Goal: Task Accomplishment & Management: Use online tool/utility

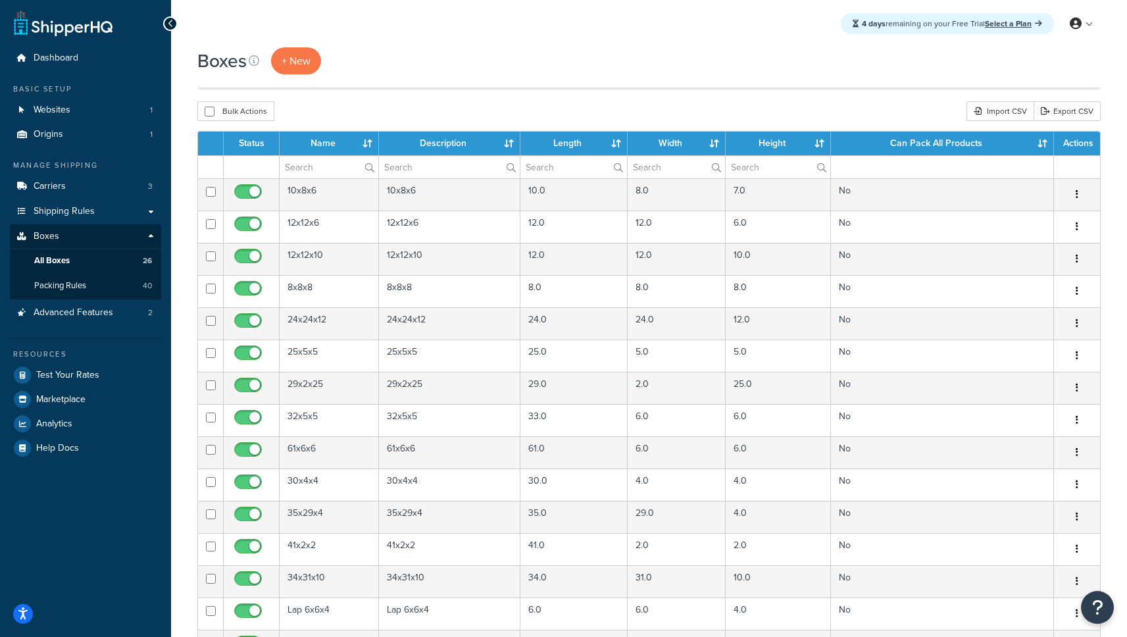
select select "100"
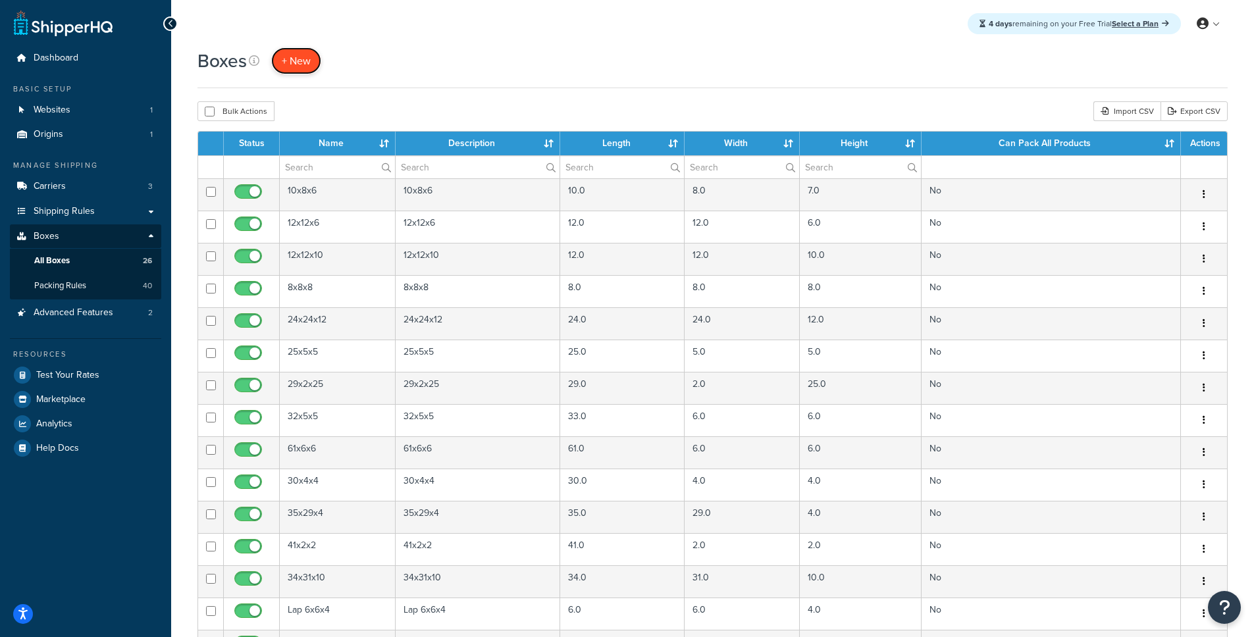
click at [293, 64] on span "+ New" at bounding box center [296, 60] width 29 height 15
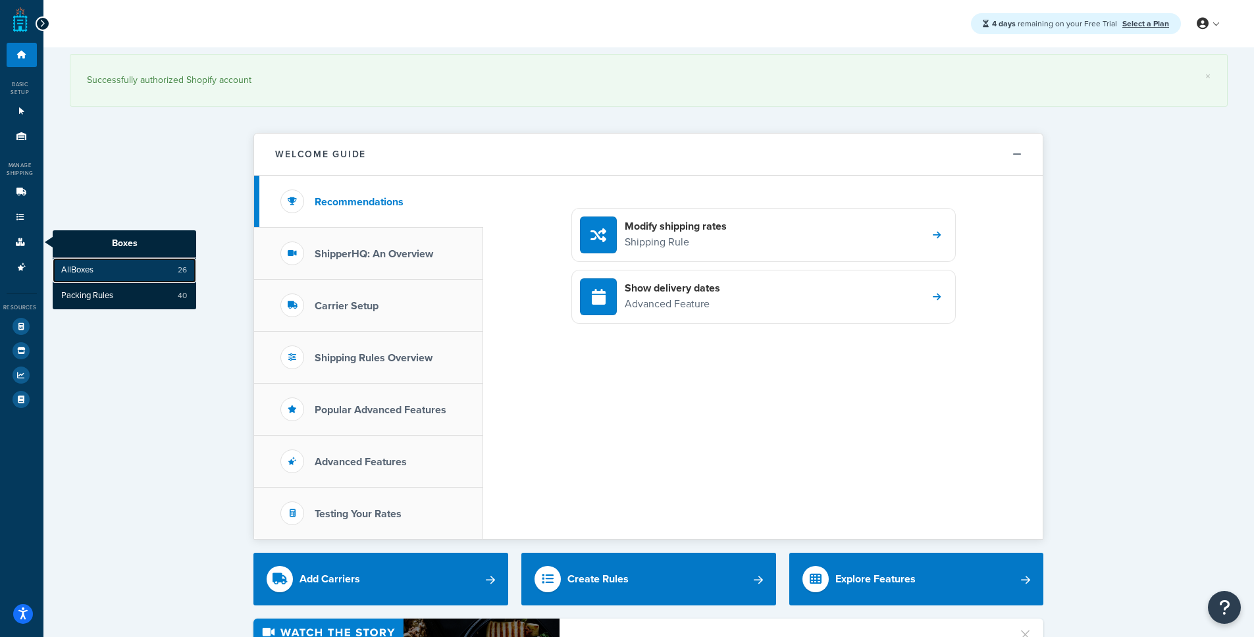
click at [101, 272] on link "All Boxes 26" at bounding box center [124, 270] width 143 height 25
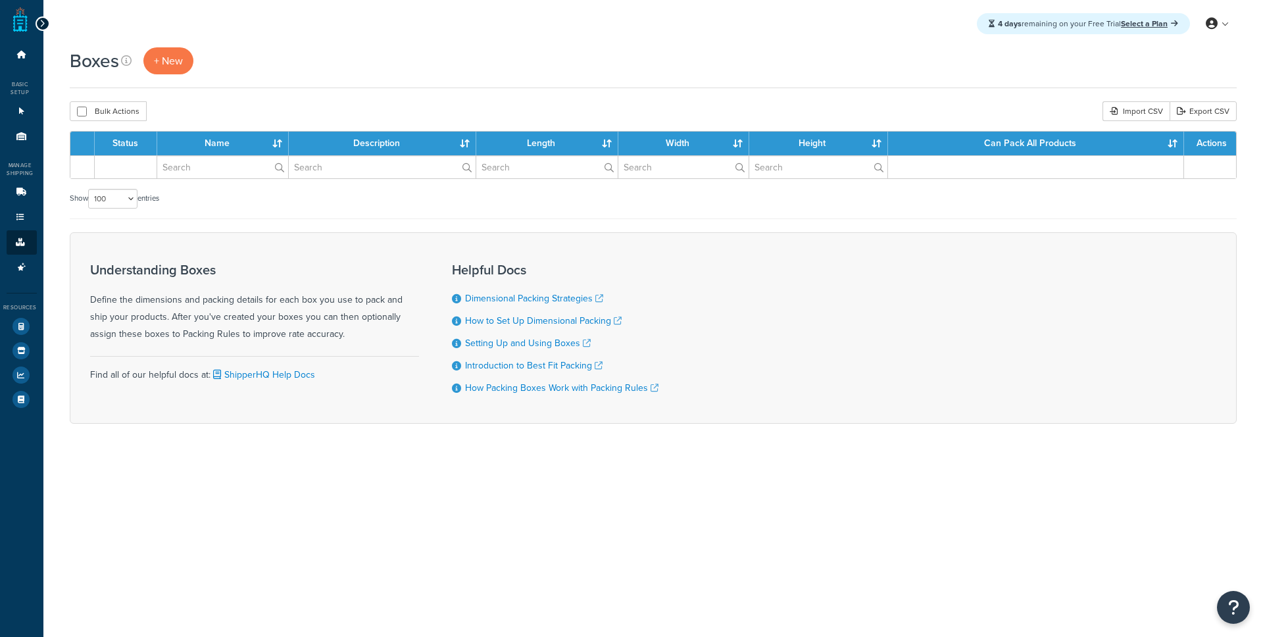
select select "100"
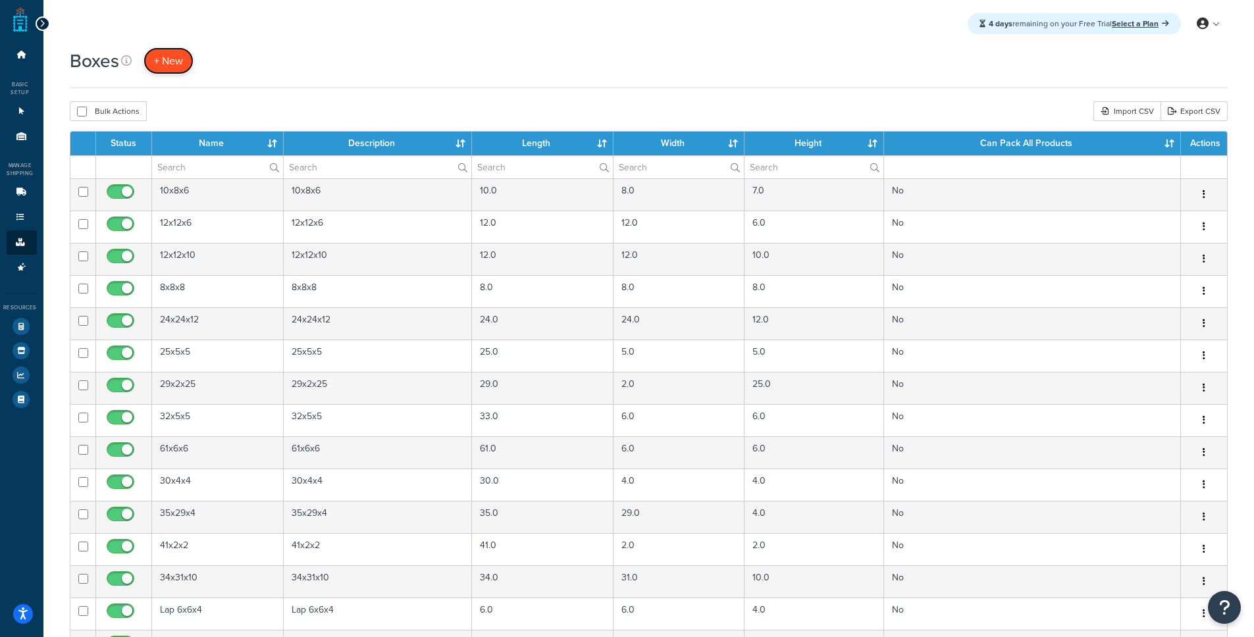
click at [181, 65] on span "+ New" at bounding box center [168, 60] width 29 height 15
click at [170, 63] on span "+ New" at bounding box center [168, 60] width 29 height 15
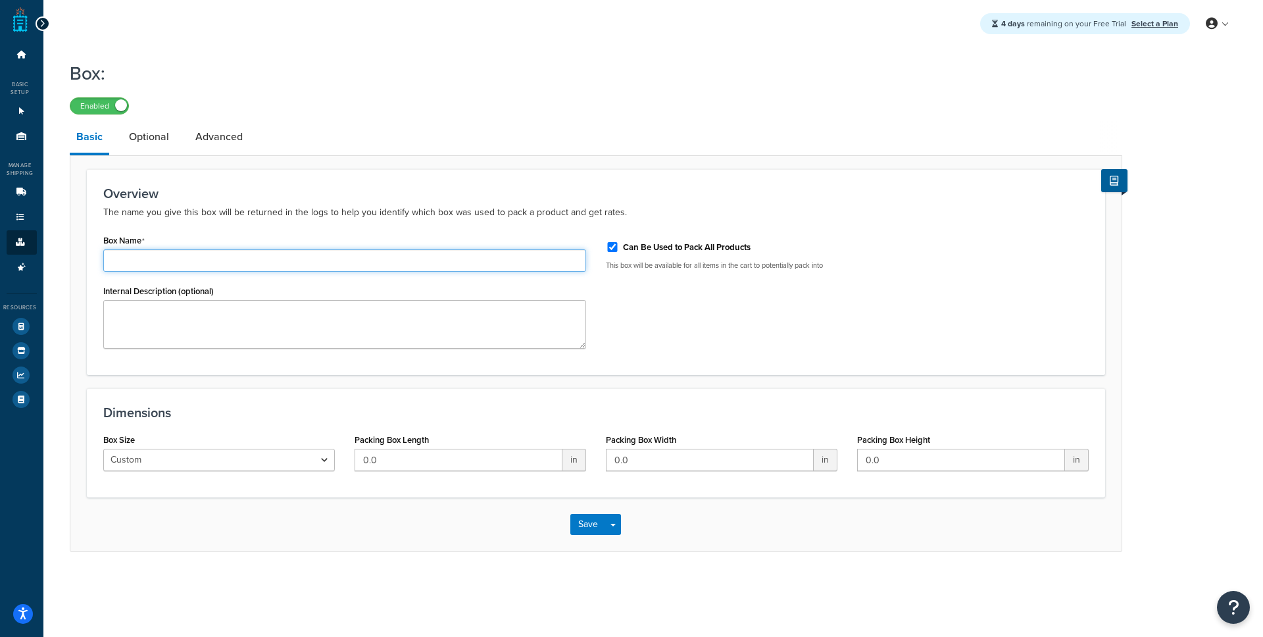
click at [297, 258] on input "Box Name" at bounding box center [344, 260] width 483 height 22
type input "22x22x6"
click at [180, 263] on input "Box Name" at bounding box center [344, 260] width 483 height 22
type input "22x6x6"
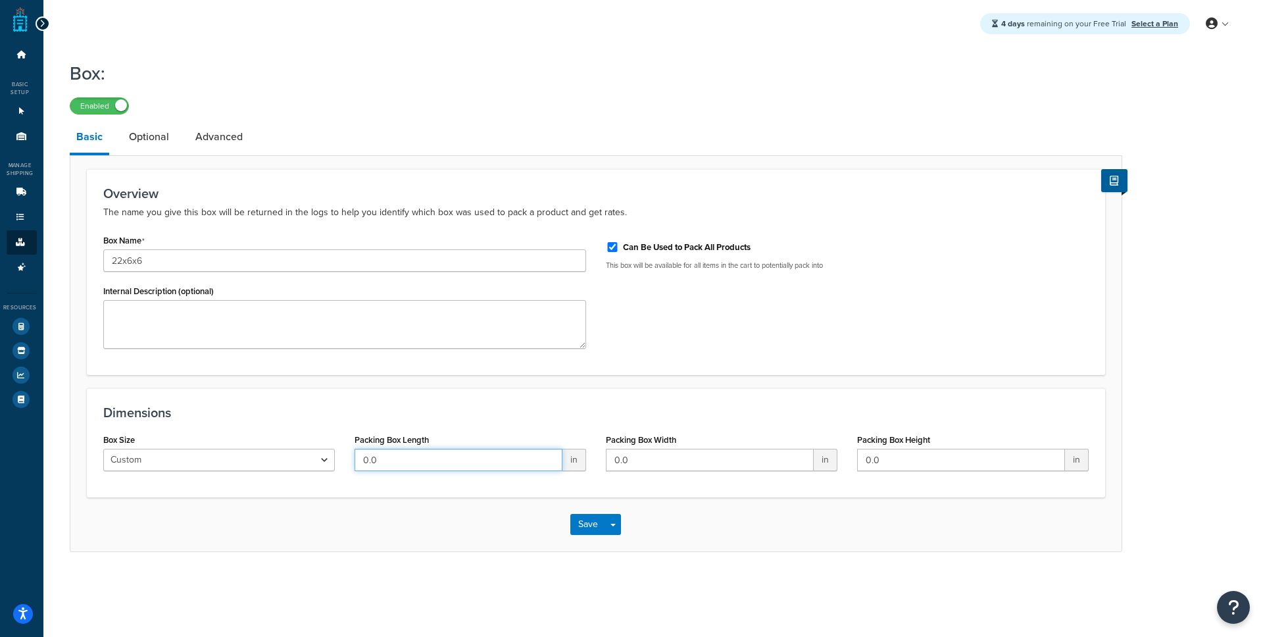
click at [437, 463] on input "0.0" at bounding box center [459, 460] width 208 height 22
type input "22"
click at [673, 458] on input "0.0" at bounding box center [710, 460] width 208 height 22
type input "0"
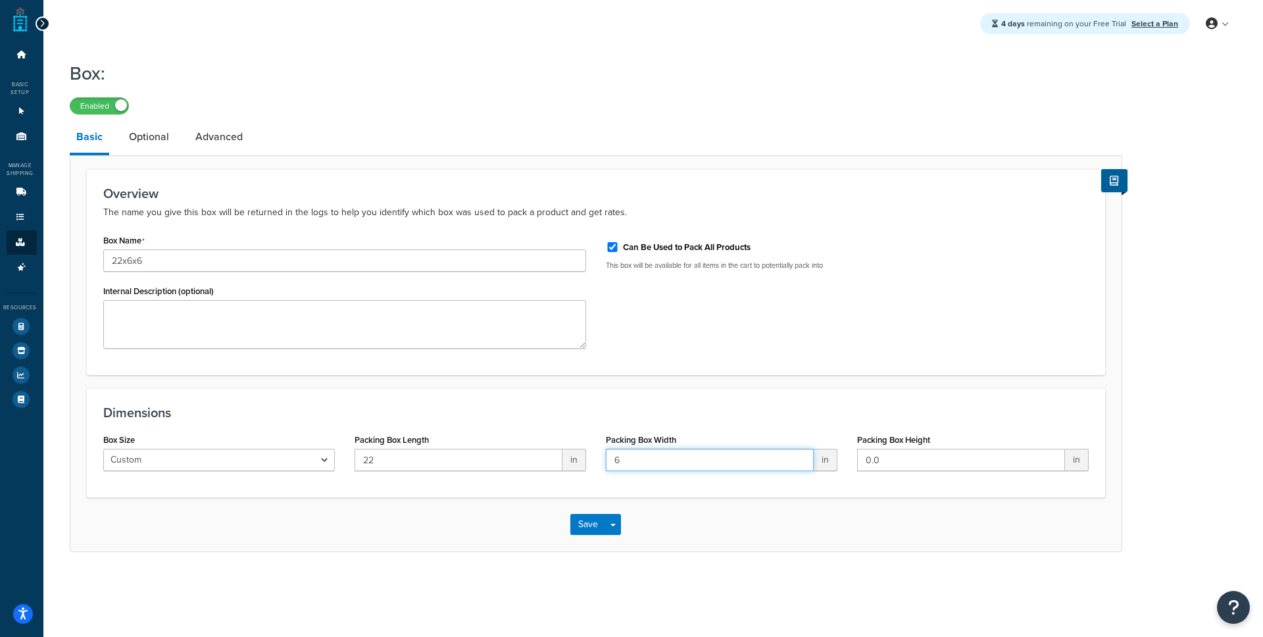
type input "6"
click at [904, 463] on input "0.0" at bounding box center [961, 460] width 208 height 22
type input "6"
click at [825, 493] on div "Dimensions Box Size Custom USPS Small Flat Box USPS Medium Flat Box USPS Large …" at bounding box center [596, 442] width 1019 height 109
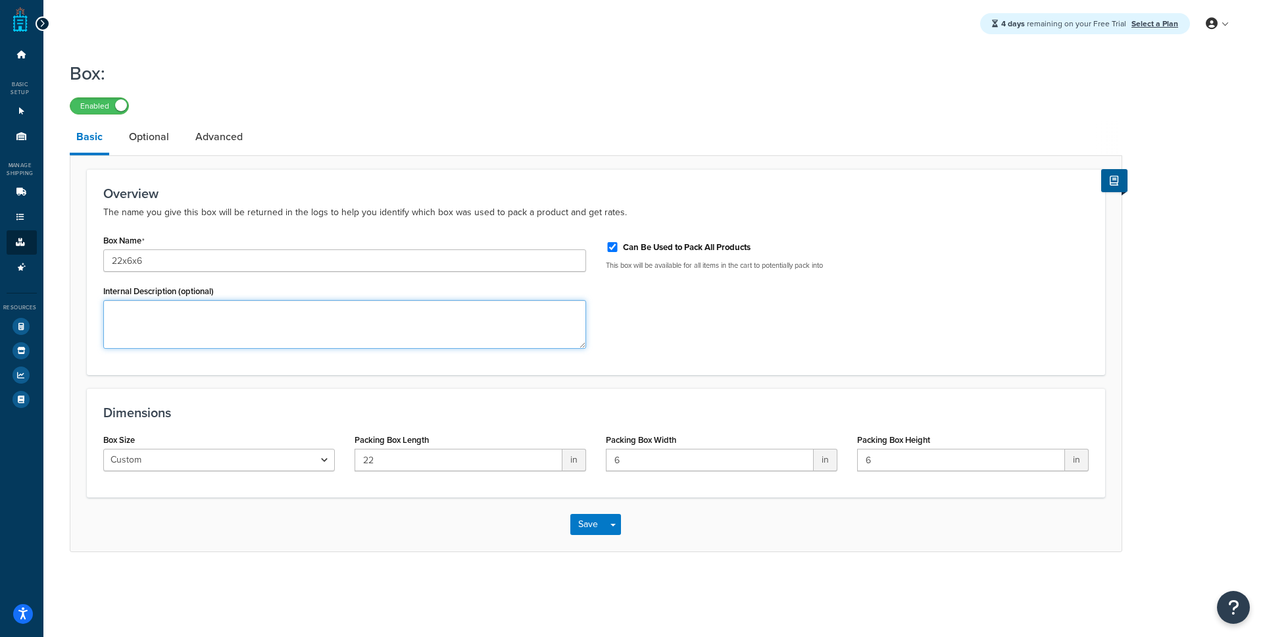
click at [301, 331] on textarea "Internal Description (optional)" at bounding box center [344, 324] width 483 height 49
type textarea "For cessna trays"
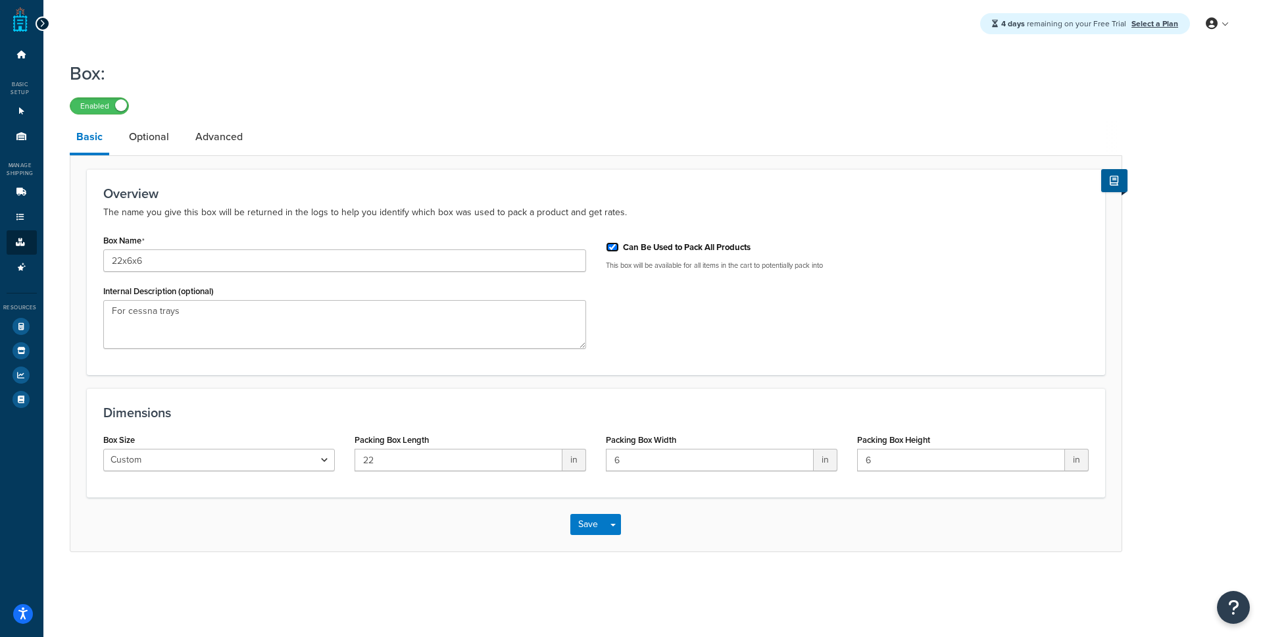
click at [614, 252] on input "Can Be Used to Pack All Products" at bounding box center [612, 247] width 13 height 10
checkbox input "false"
click at [588, 521] on button "Save" at bounding box center [589, 524] width 36 height 21
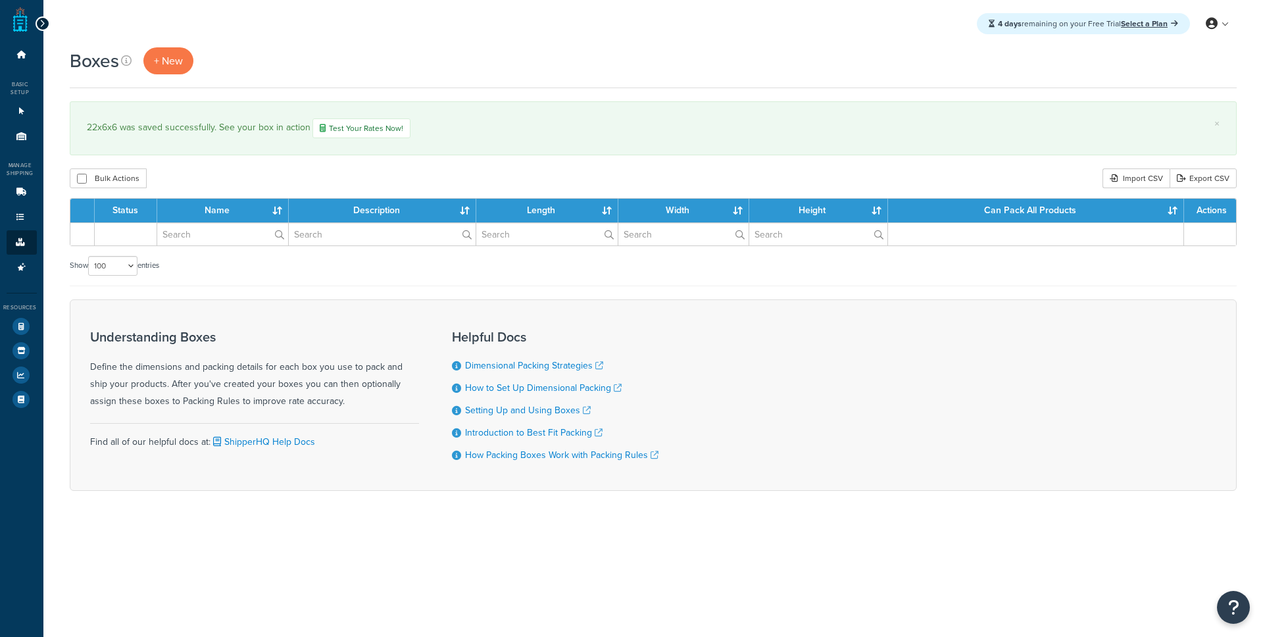
select select "100"
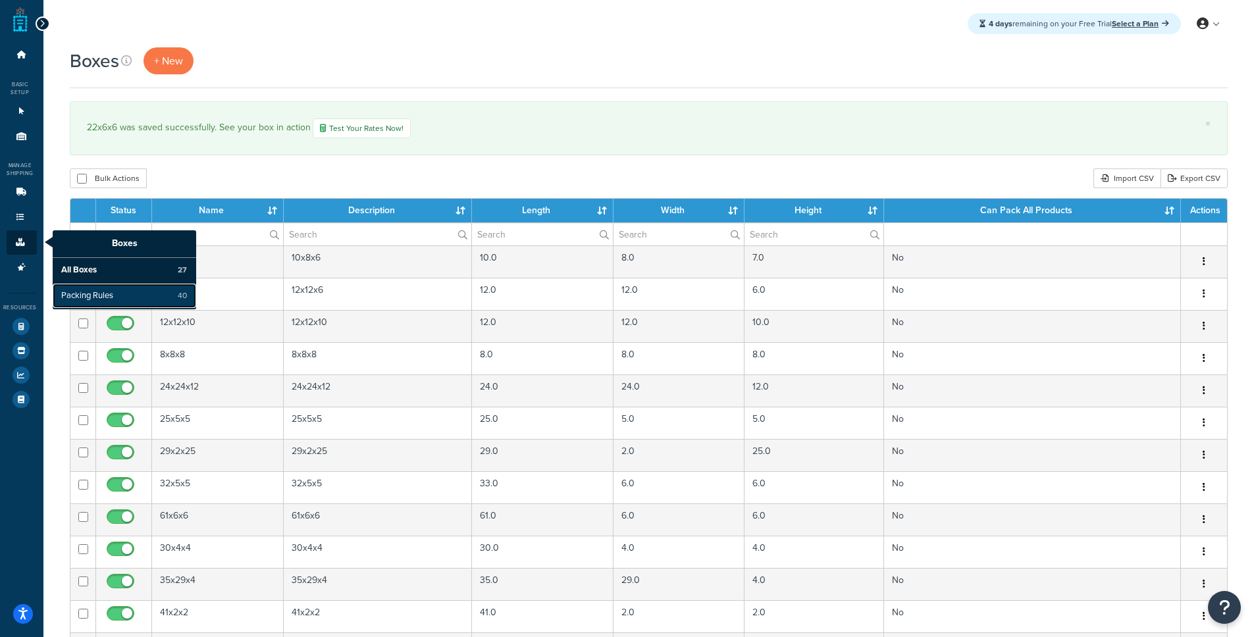
click at [94, 297] on span "Packing Rules" at bounding box center [87, 296] width 52 height 12
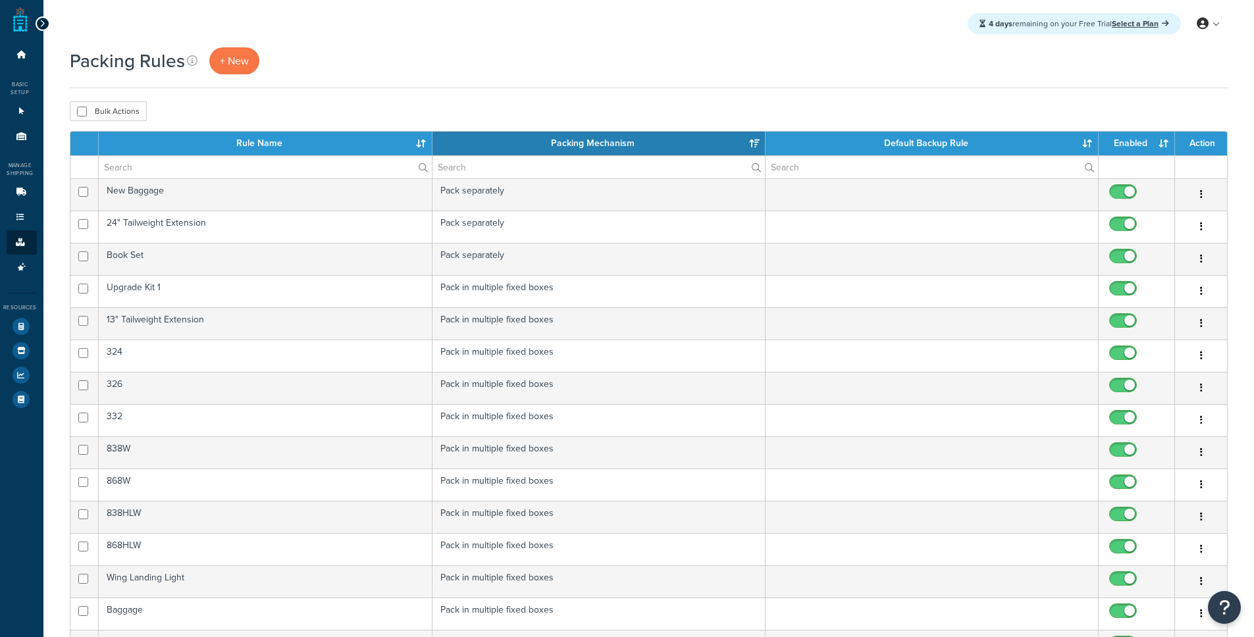
select select "15"
click at [226, 63] on span "+ New" at bounding box center [234, 60] width 29 height 15
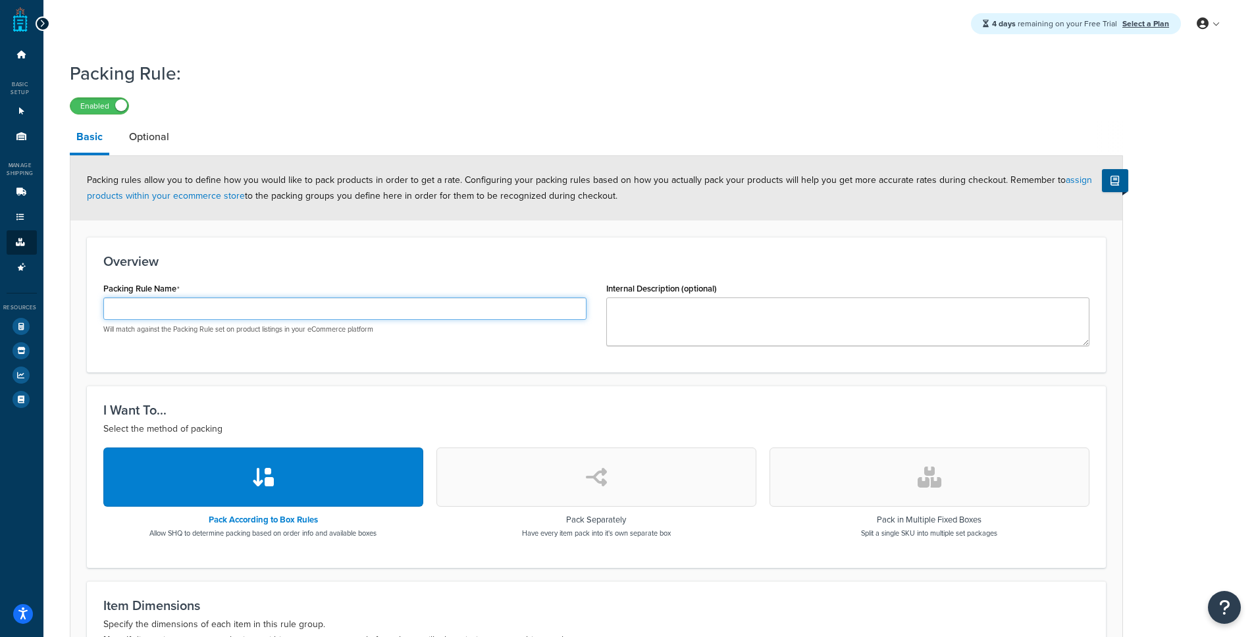
click at [189, 312] on input "Packing Rule Name" at bounding box center [344, 308] width 483 height 22
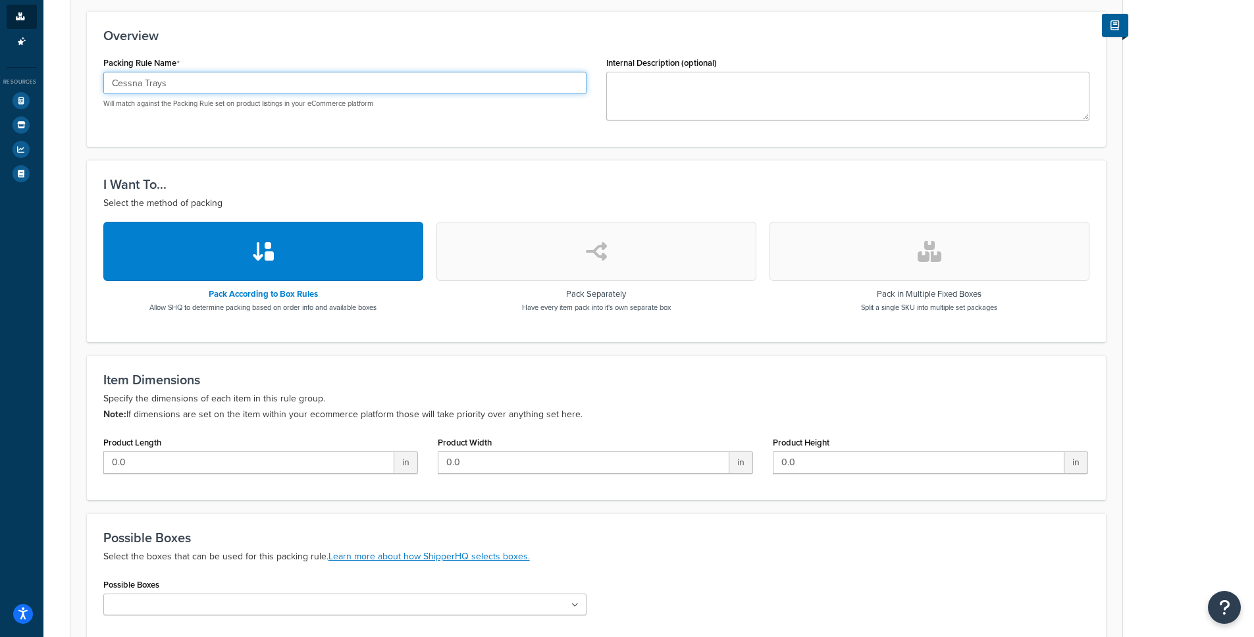
scroll to position [300, 0]
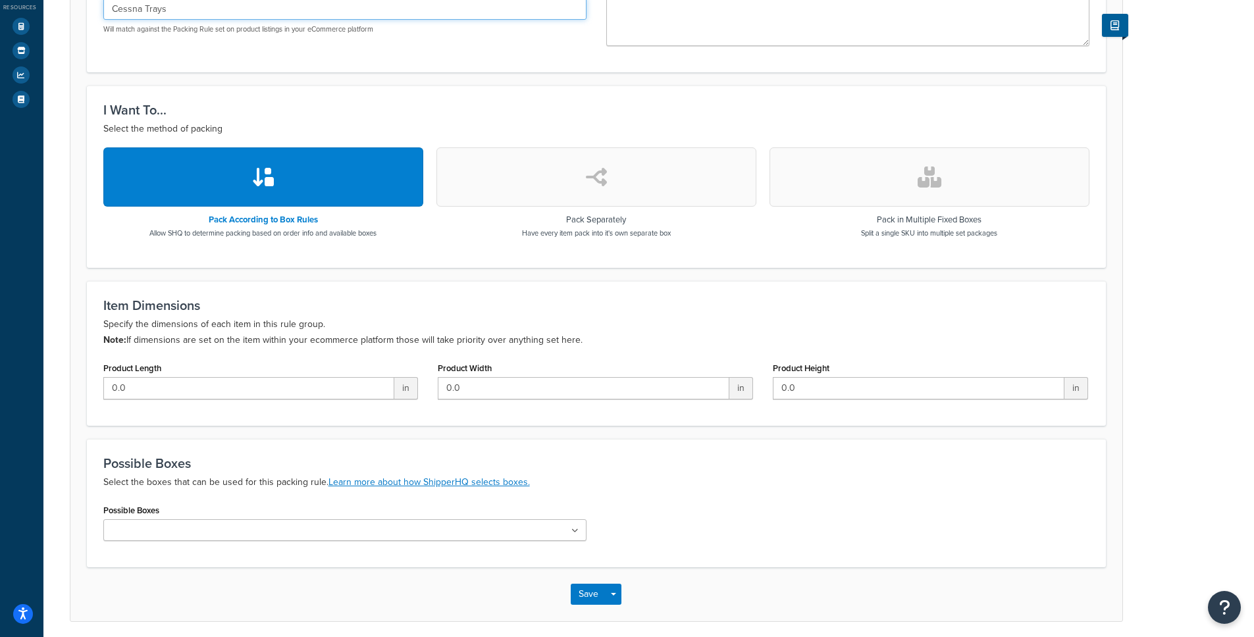
type input "Cessna Trays"
click at [208, 530] on ul at bounding box center [344, 530] width 483 height 22
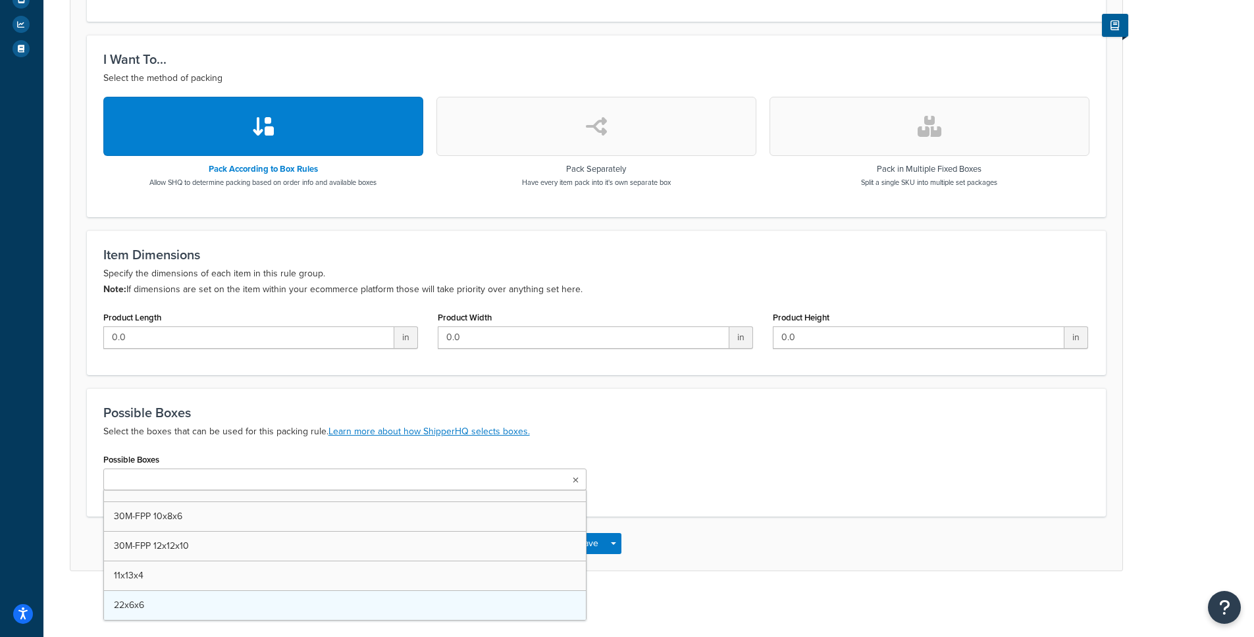
scroll to position [639, 0]
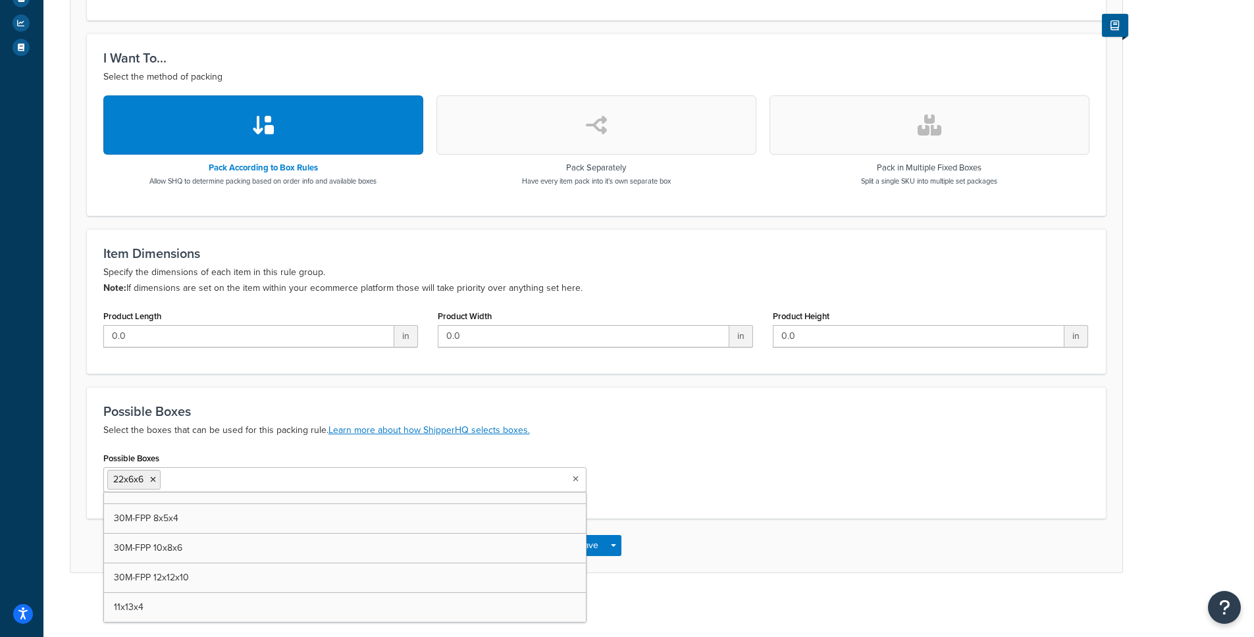
click at [632, 432] on p "Select the boxes that can be used for this packing rule. Learn more about how S…" at bounding box center [596, 430] width 986 height 16
click at [585, 548] on button "Save" at bounding box center [589, 545] width 36 height 21
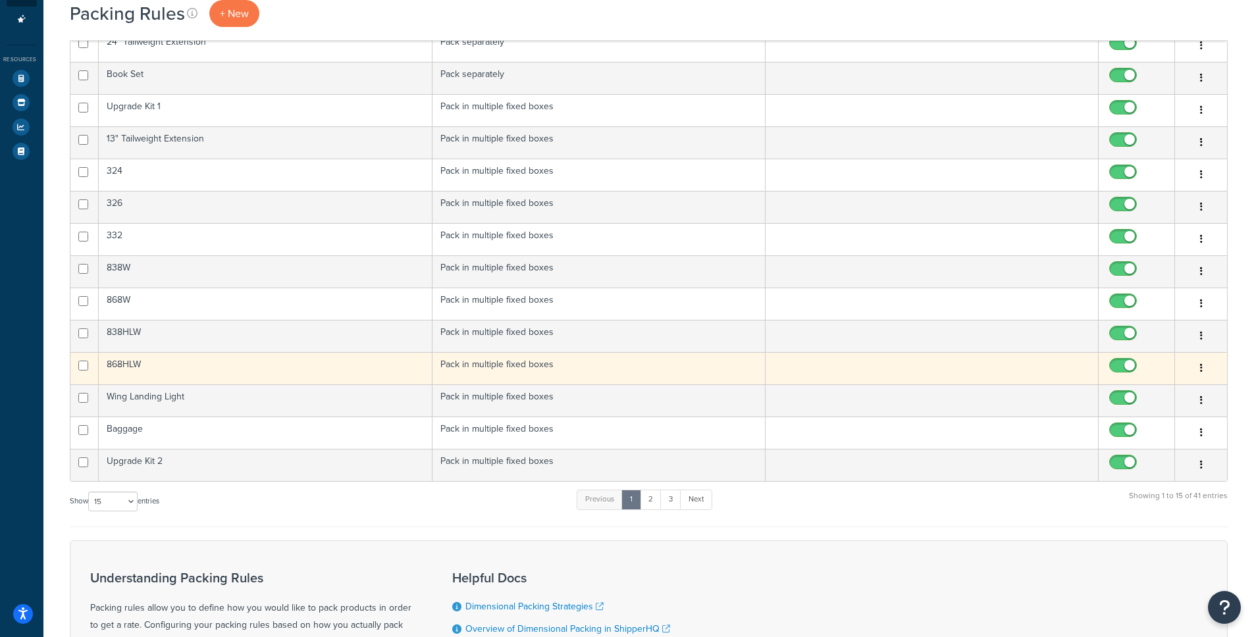
scroll to position [295, 0]
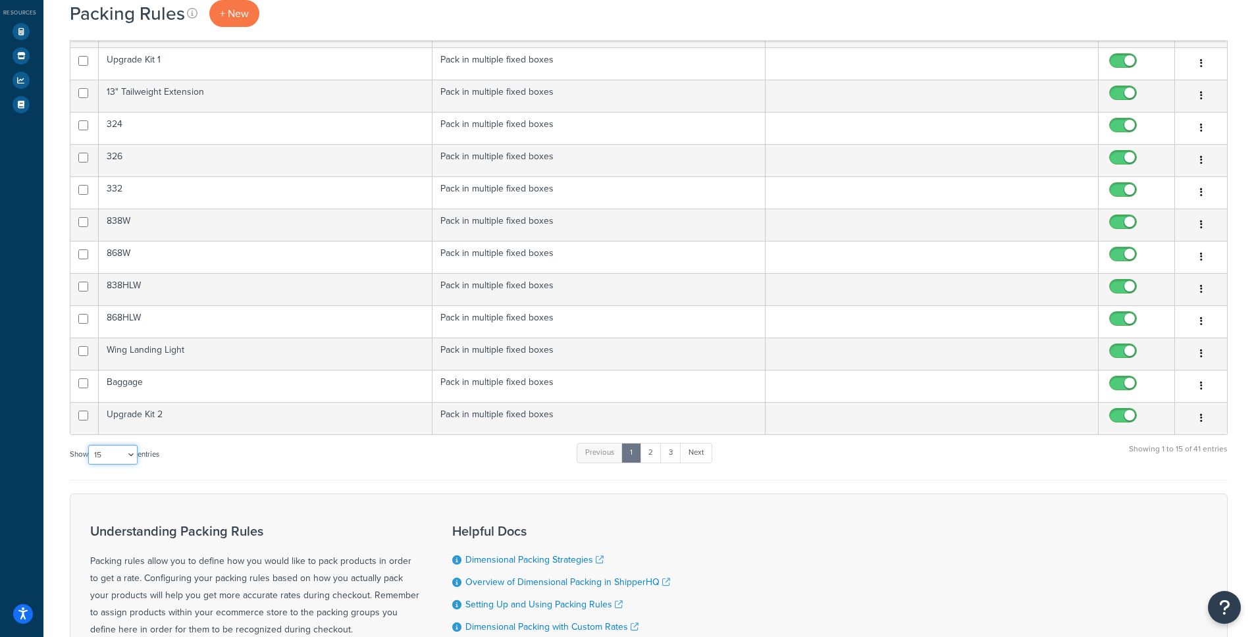
click at [132, 455] on select "10 15 25 50 100" at bounding box center [112, 455] width 49 height 20
select select "50"
click at [88, 465] on select "10 15 25 50 100" at bounding box center [112, 455] width 49 height 20
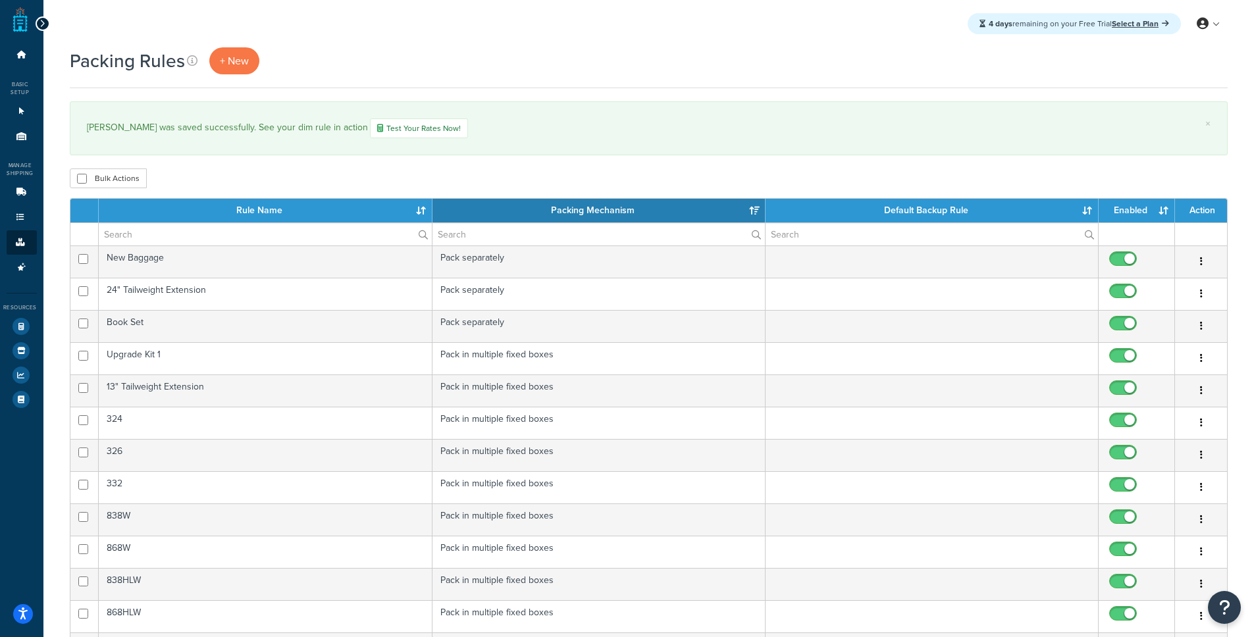
scroll to position [1294, 0]
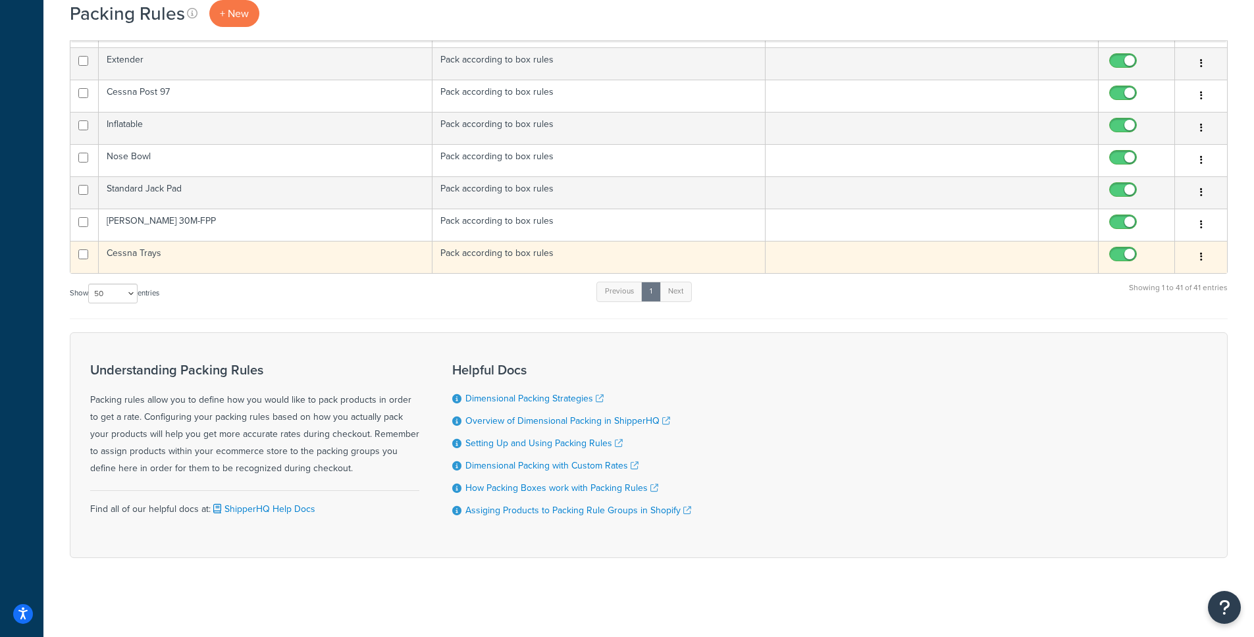
click at [137, 253] on td "Cessna Trays" at bounding box center [265, 257] width 333 height 32
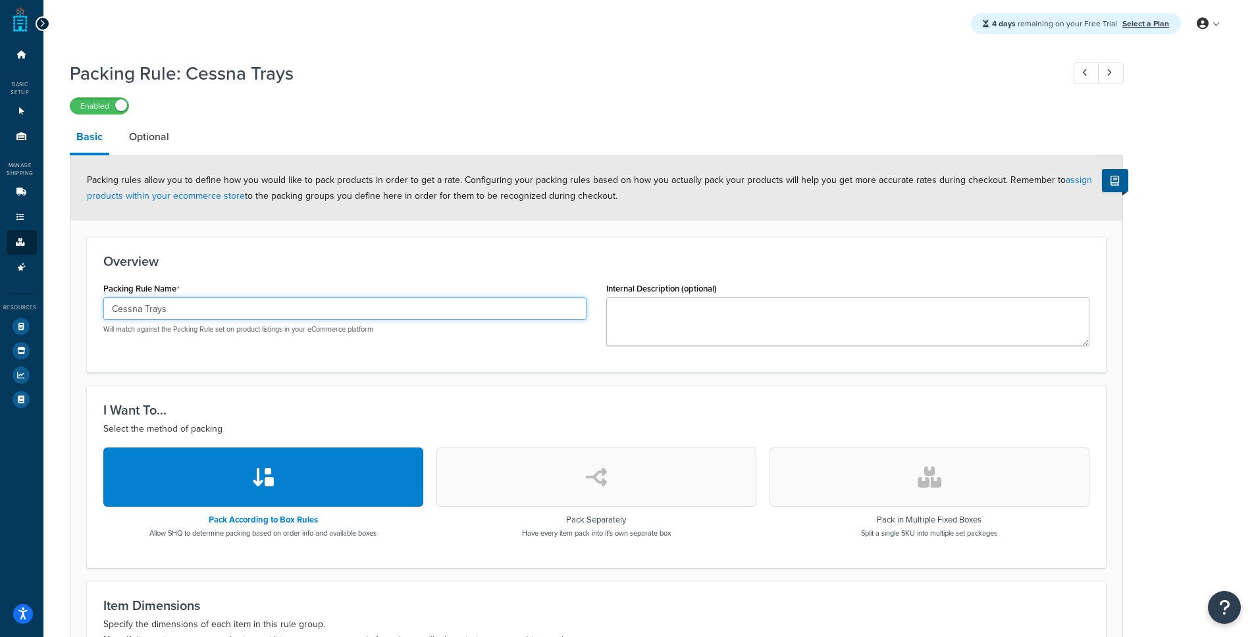
drag, startPoint x: 168, startPoint y: 317, endPoint x: 82, endPoint y: 307, distance: 87.4
click at [82, 307] on form "Packing rules allow you to define how you would like to pack products in order …" at bounding box center [596, 540] width 1052 height 768
